Goal: Complete application form

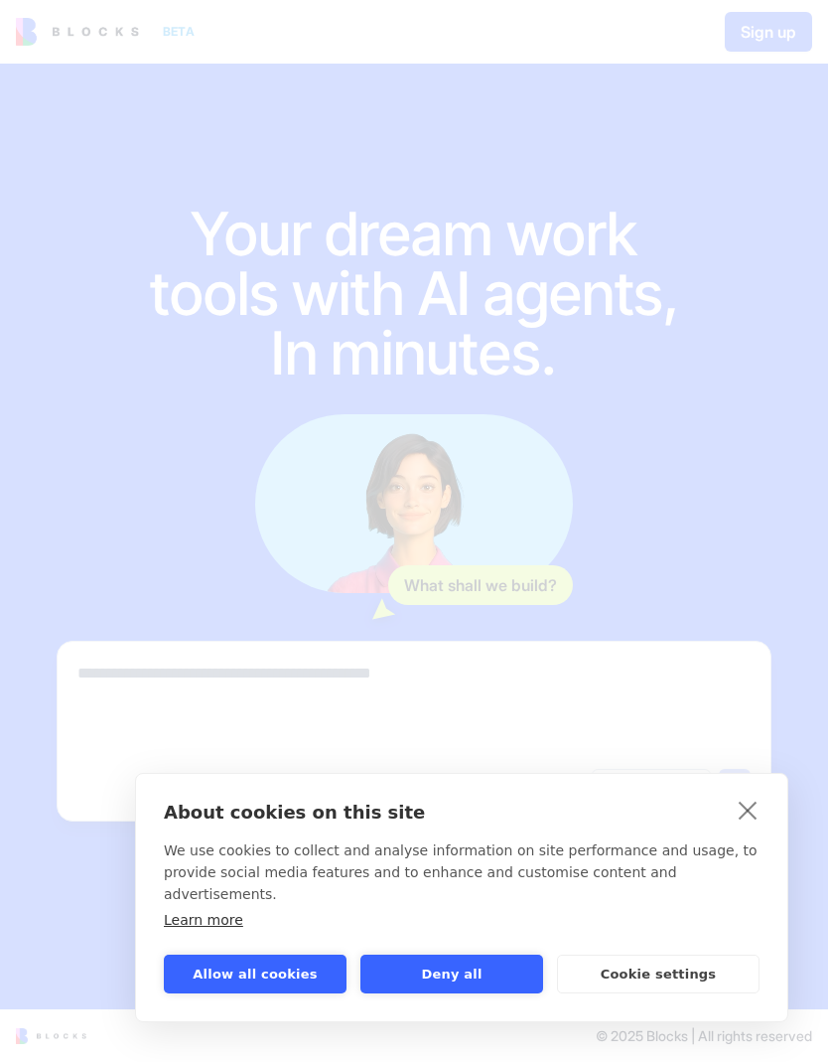
click at [224, 976] on button "Allow all cookies" at bounding box center [255, 973] width 183 height 39
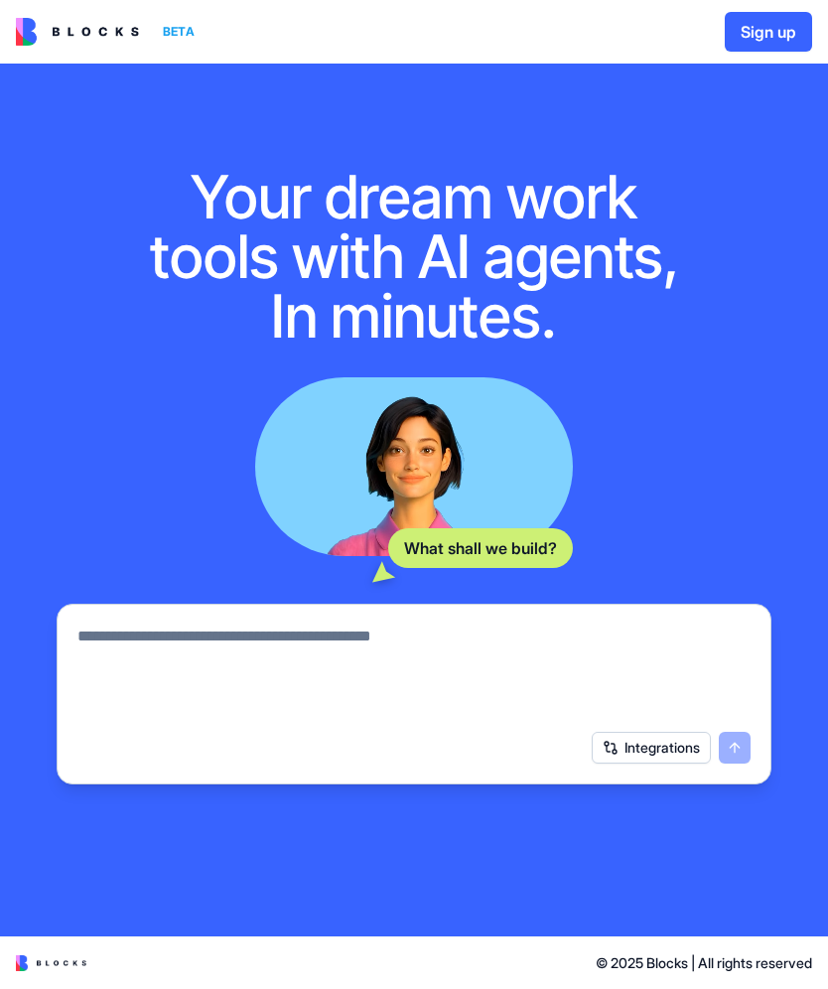
click at [138, 648] on textarea at bounding box center [413, 672] width 673 height 95
type textarea "**********"
click at [735, 763] on button "submit" at bounding box center [735, 748] width 32 height 32
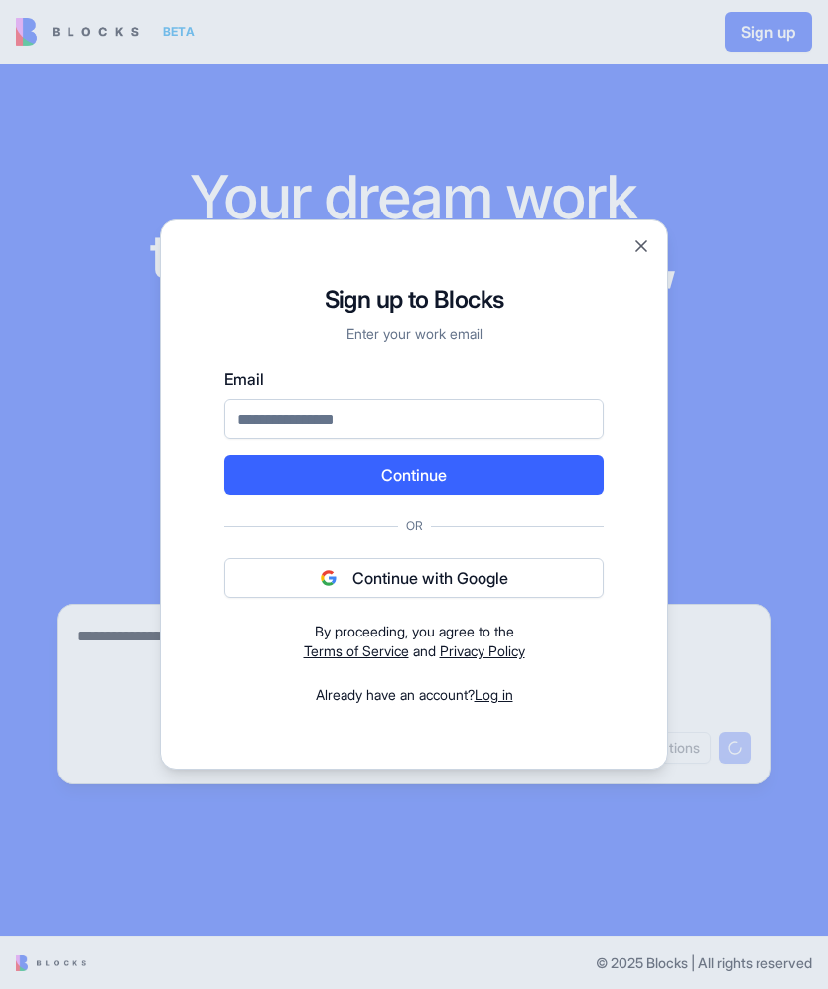
click at [626, 245] on div "Sign up to Blocks Enter your work email Email Continue Or Continue with Google …" at bounding box center [414, 494] width 509 height 550
click at [635, 250] on button "Close" at bounding box center [642, 246] width 20 height 20
